Goal: Check status: Check status

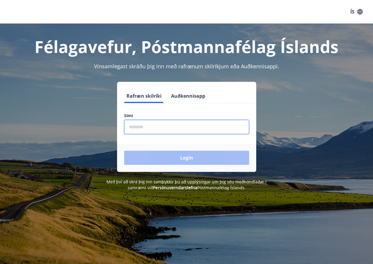
click at [145, 125] on input "phone" at bounding box center [186, 127] width 125 height 14
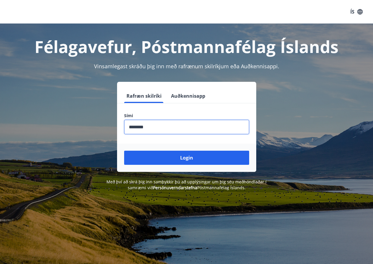
type input "********"
click at [124, 151] on button "Login" at bounding box center [186, 158] width 125 height 14
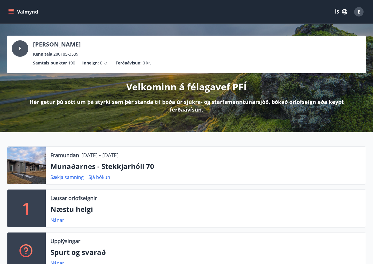
click at [339, 13] on button "ÍS" at bounding box center [340, 11] width 19 height 11
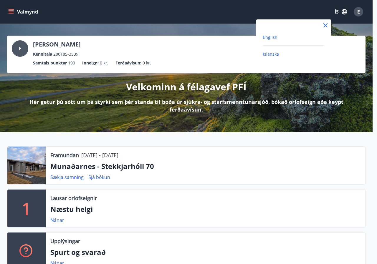
click at [271, 37] on span "English" at bounding box center [270, 37] width 14 height 6
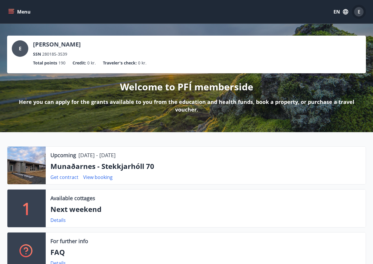
click at [359, 11] on span "E" at bounding box center [358, 12] width 3 height 6
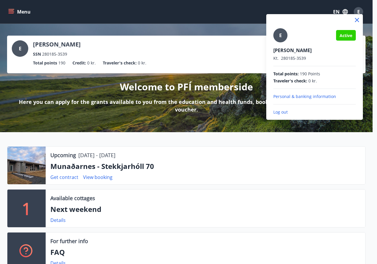
click at [22, 12] on div at bounding box center [188, 132] width 377 height 264
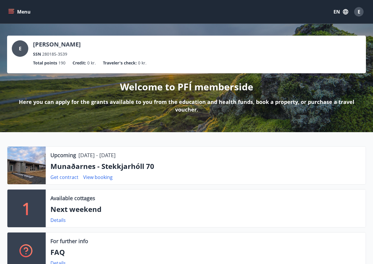
click at [16, 11] on button "Menu" at bounding box center [20, 11] width 26 height 11
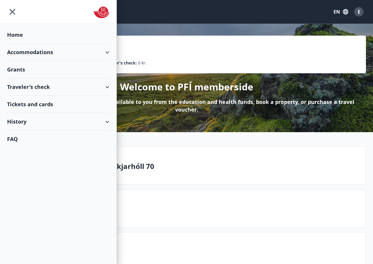
click at [44, 89] on div "Traveler's check" at bounding box center [58, 86] width 102 height 17
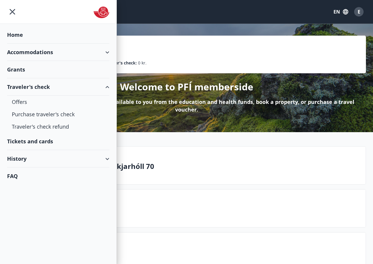
click at [42, 68] on div "Grants" at bounding box center [58, 69] width 102 height 17
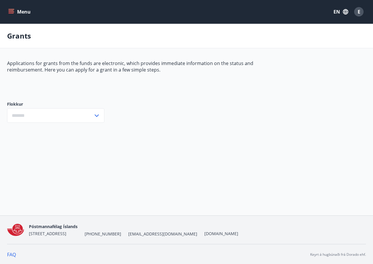
type input "***"
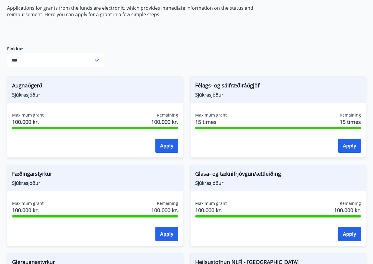
scroll to position [6, 0]
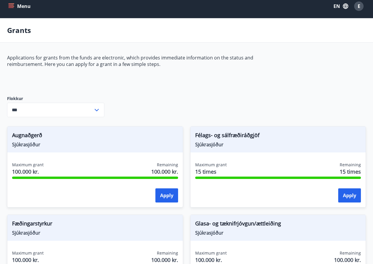
click at [11, 4] on icon "menu" at bounding box center [11, 6] width 6 height 6
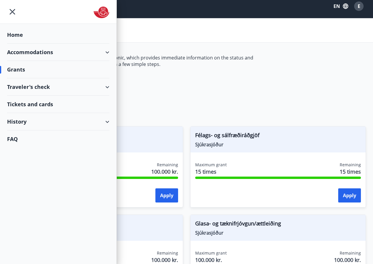
click at [27, 51] on div "Accommodations" at bounding box center [58, 52] width 102 height 17
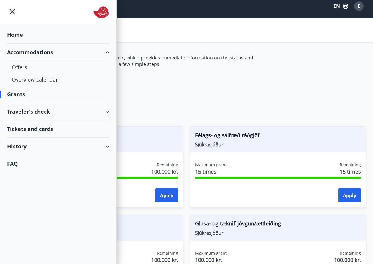
click at [22, 145] on div "History" at bounding box center [58, 146] width 102 height 17
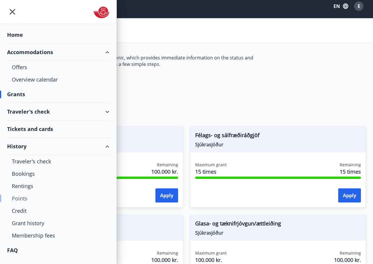
click at [18, 200] on div "Points" at bounding box center [58, 198] width 93 height 12
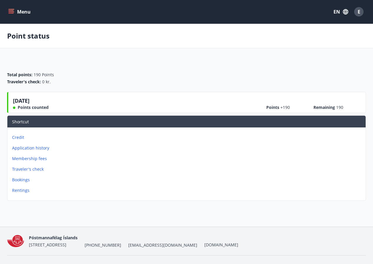
click at [14, 138] on p "Credit" at bounding box center [187, 138] width 351 height 6
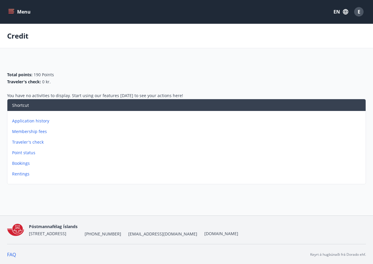
click at [35, 119] on p "Application history" at bounding box center [187, 121] width 351 height 6
